Goal: Navigation & Orientation: Find specific page/section

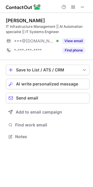
scroll to position [132, 93]
click at [83, 6] on span at bounding box center [83, 7] width 5 height 5
